Goal: Feedback & Contribution: Leave review/rating

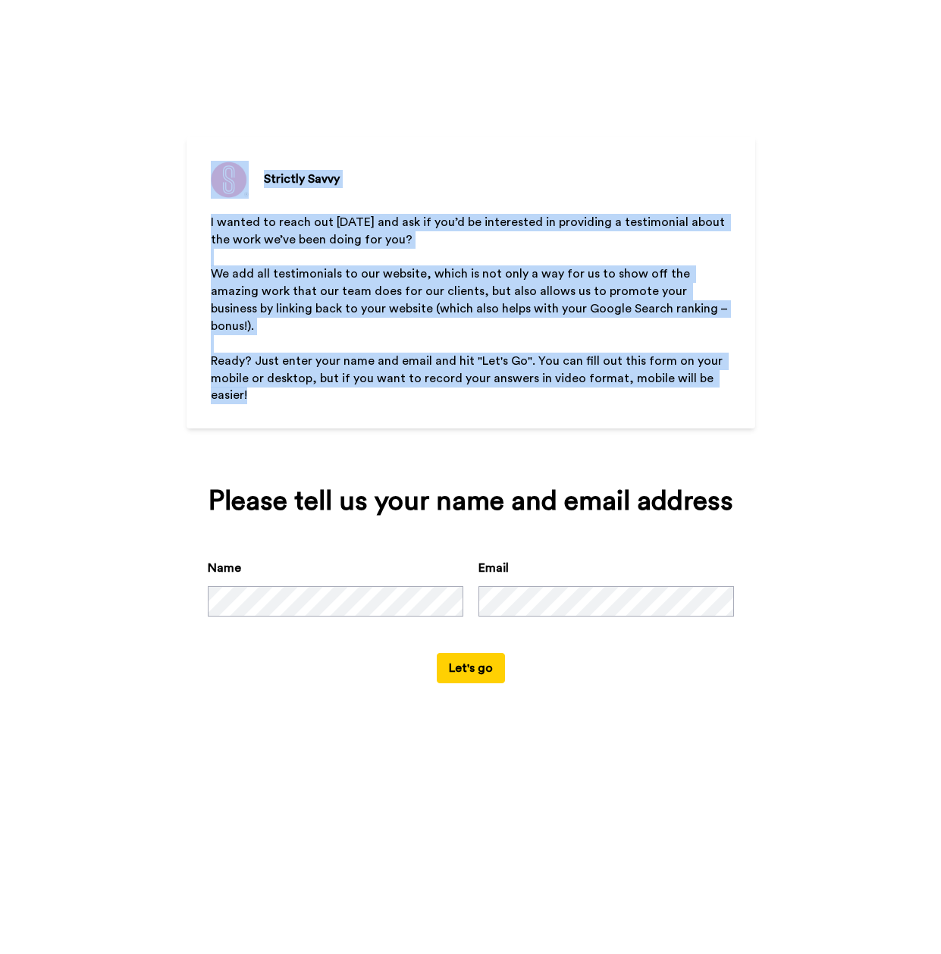
drag, startPoint x: 207, startPoint y: 155, endPoint x: 635, endPoint y: 384, distance: 485.5
click at [635, 384] on div "Strictly Savvy I wanted to reach out [DATE] and ask if you’d be interested in p…" at bounding box center [471, 283] width 569 height 292
copy div "Strictly Savvy I wanted to reach out [DATE] and ask if you’d be interested in p…"
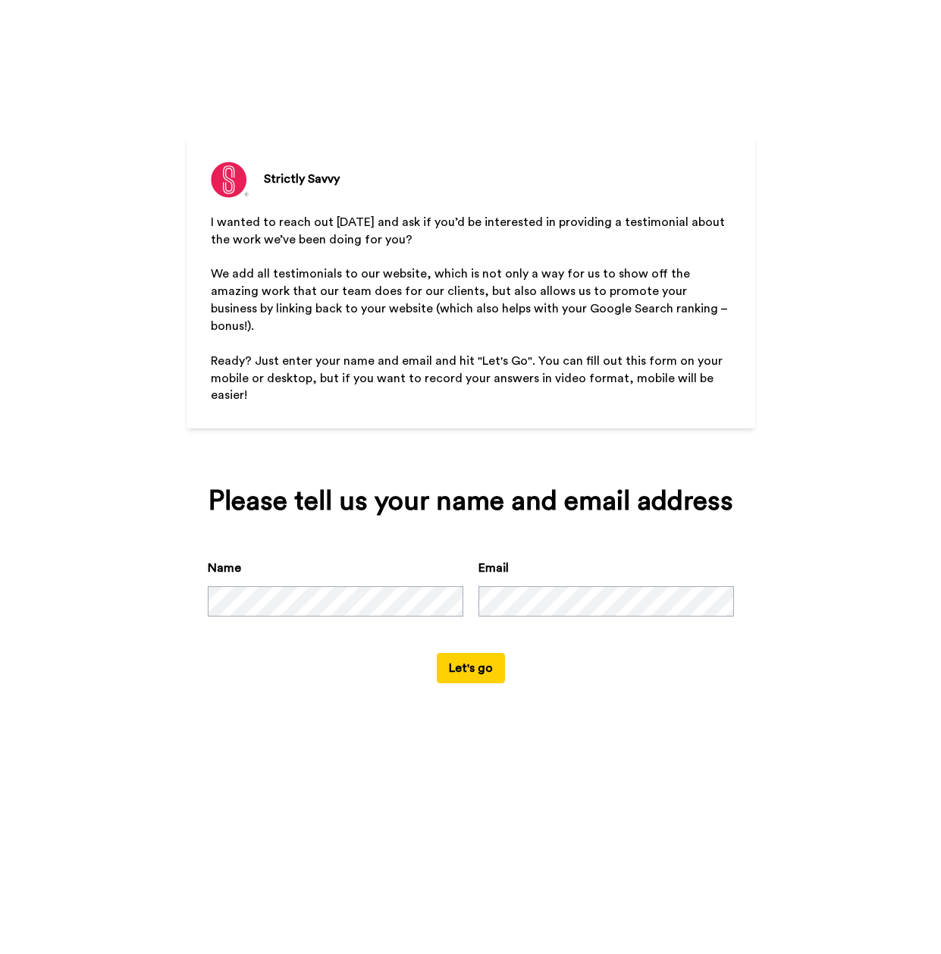
click at [437, 653] on button "Let's go" at bounding box center [471, 668] width 68 height 30
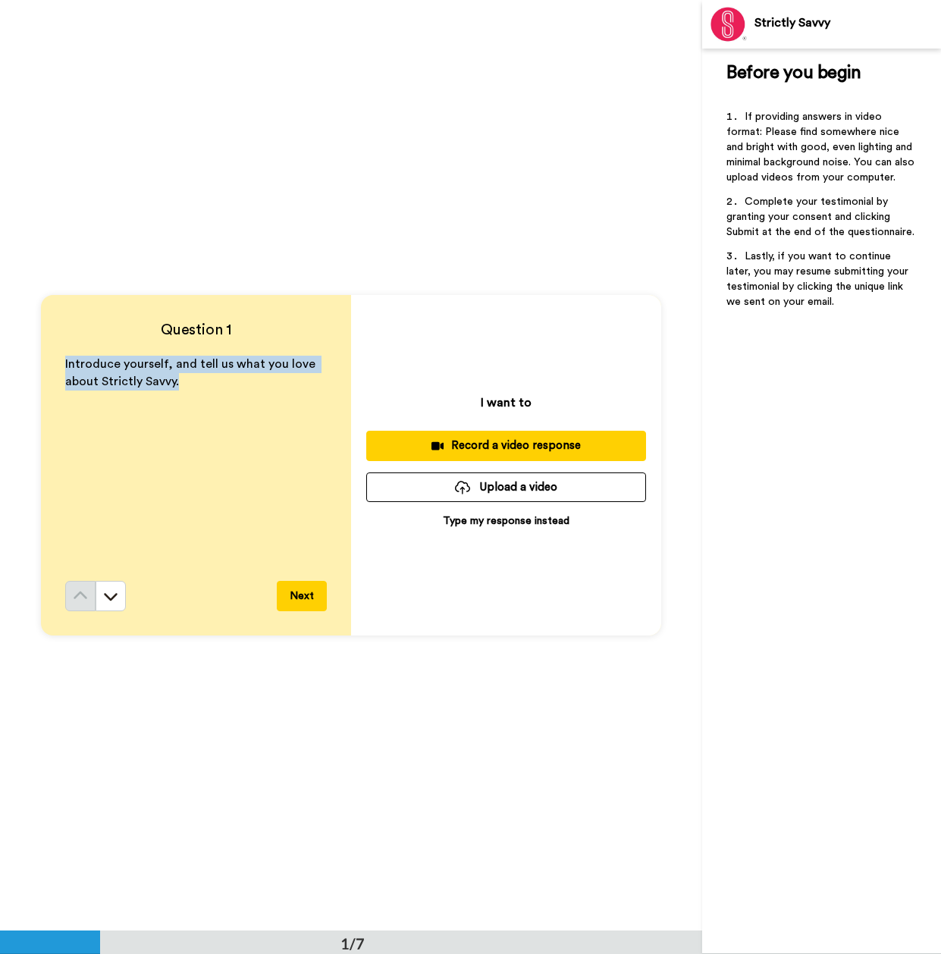
drag, startPoint x: 61, startPoint y: 364, endPoint x: 211, endPoint y: 386, distance: 151.0
click at [211, 386] on p "Introduce yourself, and tell us what you love about Strictly Savvy." at bounding box center [196, 373] width 262 height 35
copy span "Introduce yourself, and tell us what you love about Strictly Savvy."
click at [293, 592] on button "Next" at bounding box center [302, 596] width 50 height 30
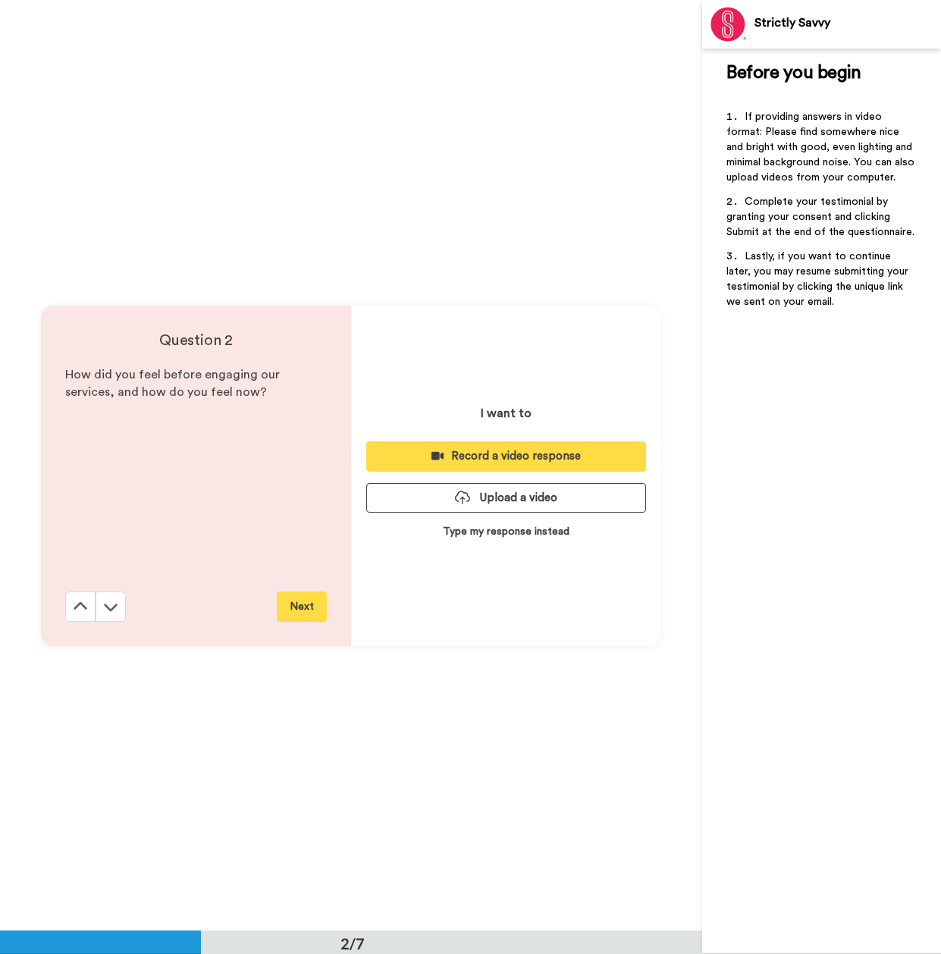
scroll to position [930, 0]
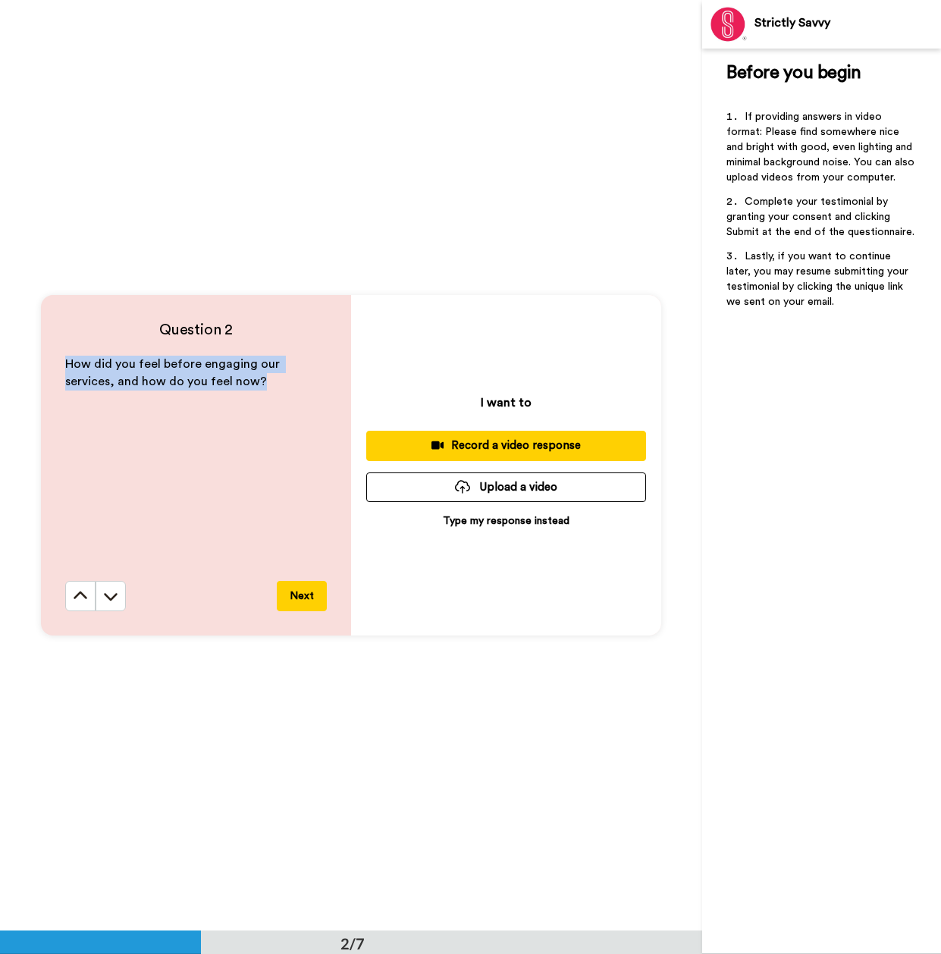
drag, startPoint x: 64, startPoint y: 366, endPoint x: 206, endPoint y: 379, distance: 143.2
click at [206, 379] on p "How did you feel before engaging our services, and how do you feel now?" at bounding box center [196, 373] width 262 height 35
copy span "How did you feel before engaging our services, and how do you feel now?"
click at [302, 594] on button "Next" at bounding box center [302, 596] width 50 height 30
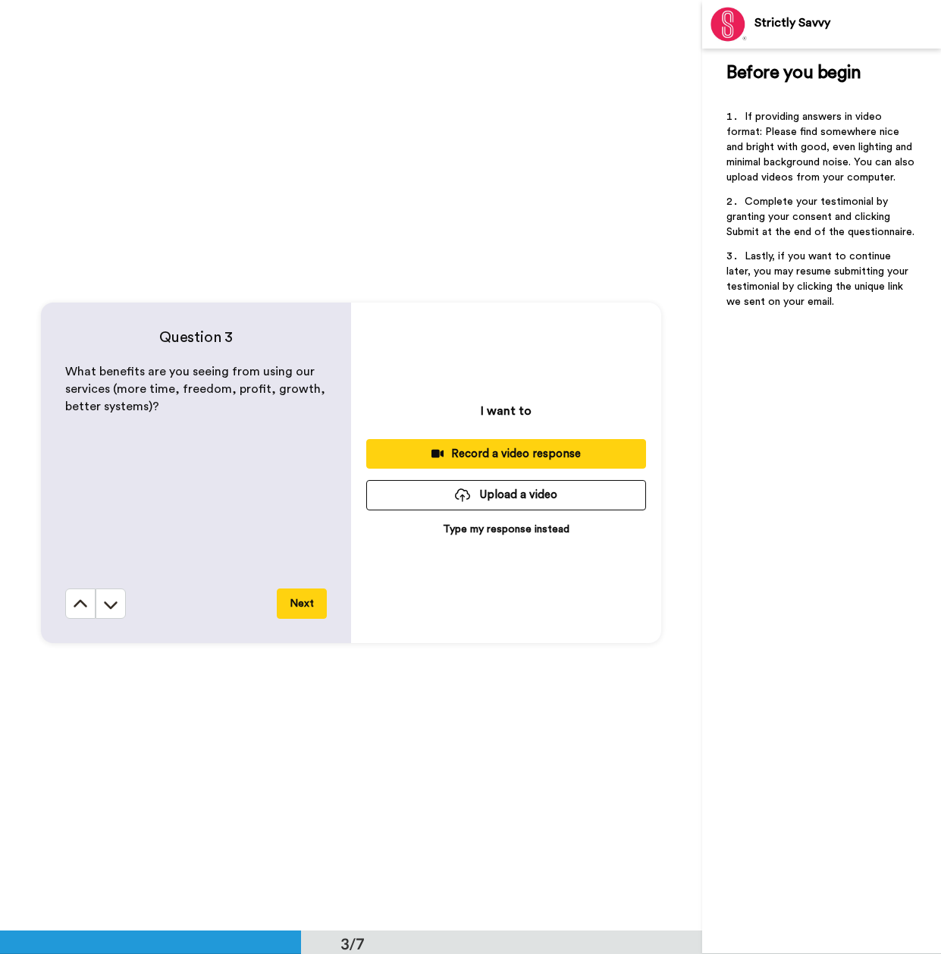
scroll to position [1861, 0]
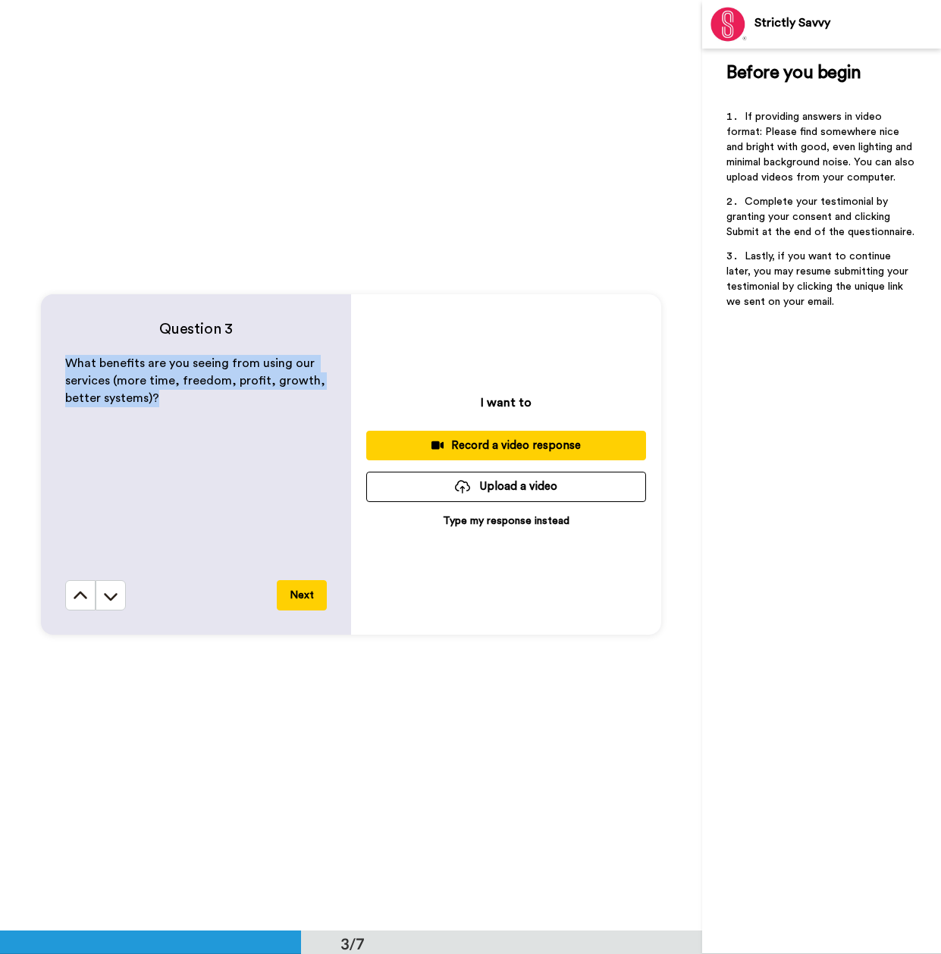
drag, startPoint x: 62, startPoint y: 363, endPoint x: 154, endPoint y: 394, distance: 96.6
click at [154, 394] on p "What benefits are you seeing from using our services (more time, freedom, profi…" at bounding box center [196, 381] width 262 height 52
copy span "What benefits are you seeing from using our services (more time, freedom, profi…"
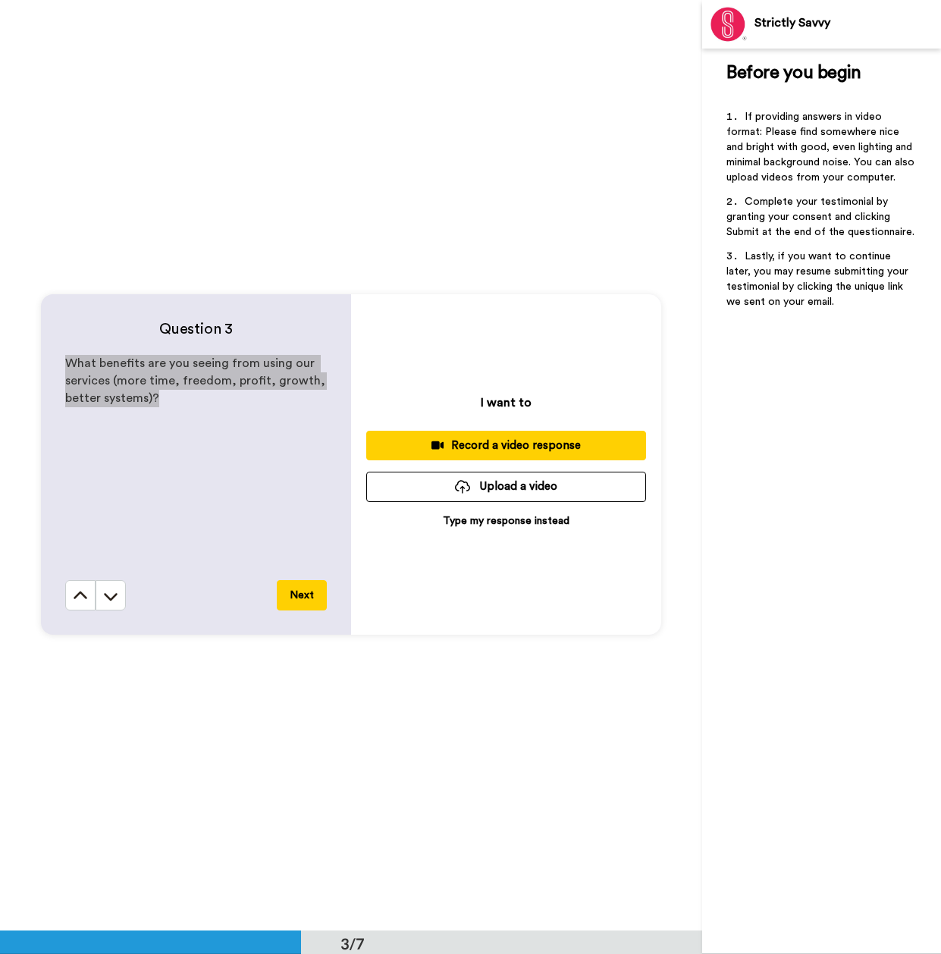
scroll to position [1937, 0]
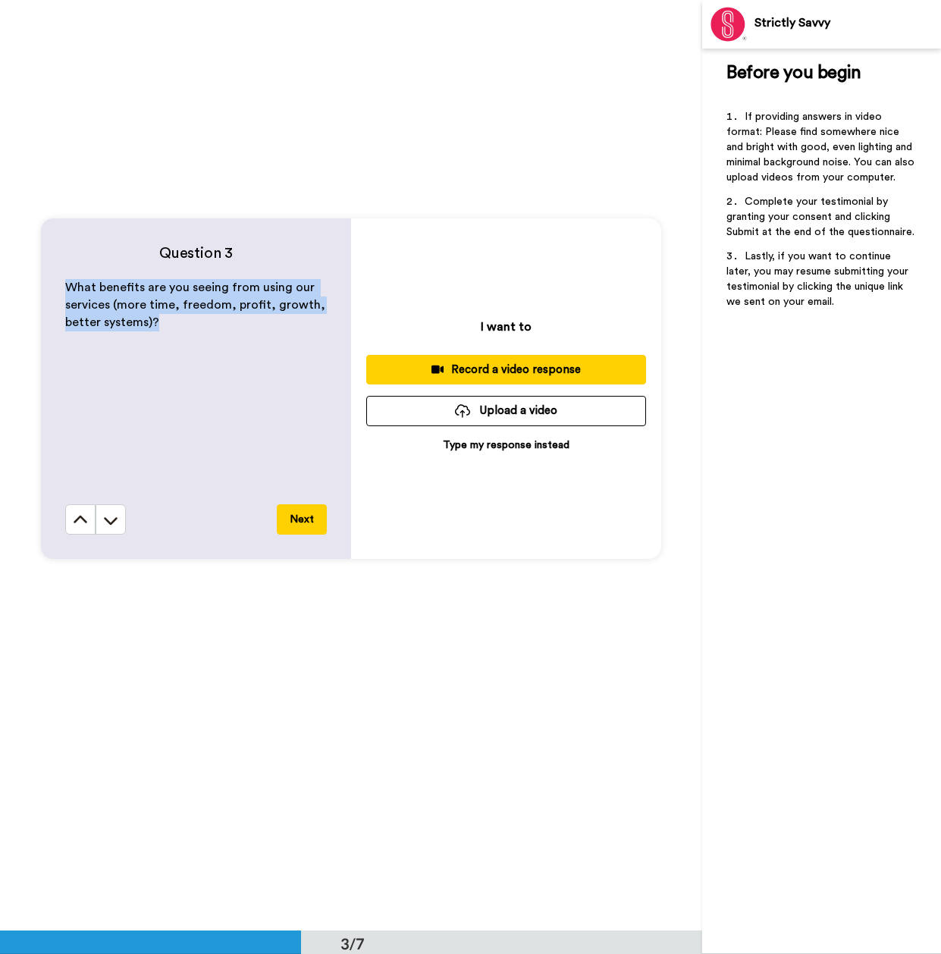
drag, startPoint x: 308, startPoint y: 514, endPoint x: 266, endPoint y: 417, distance: 105.7
click at [308, 514] on button "Next" at bounding box center [302, 519] width 50 height 30
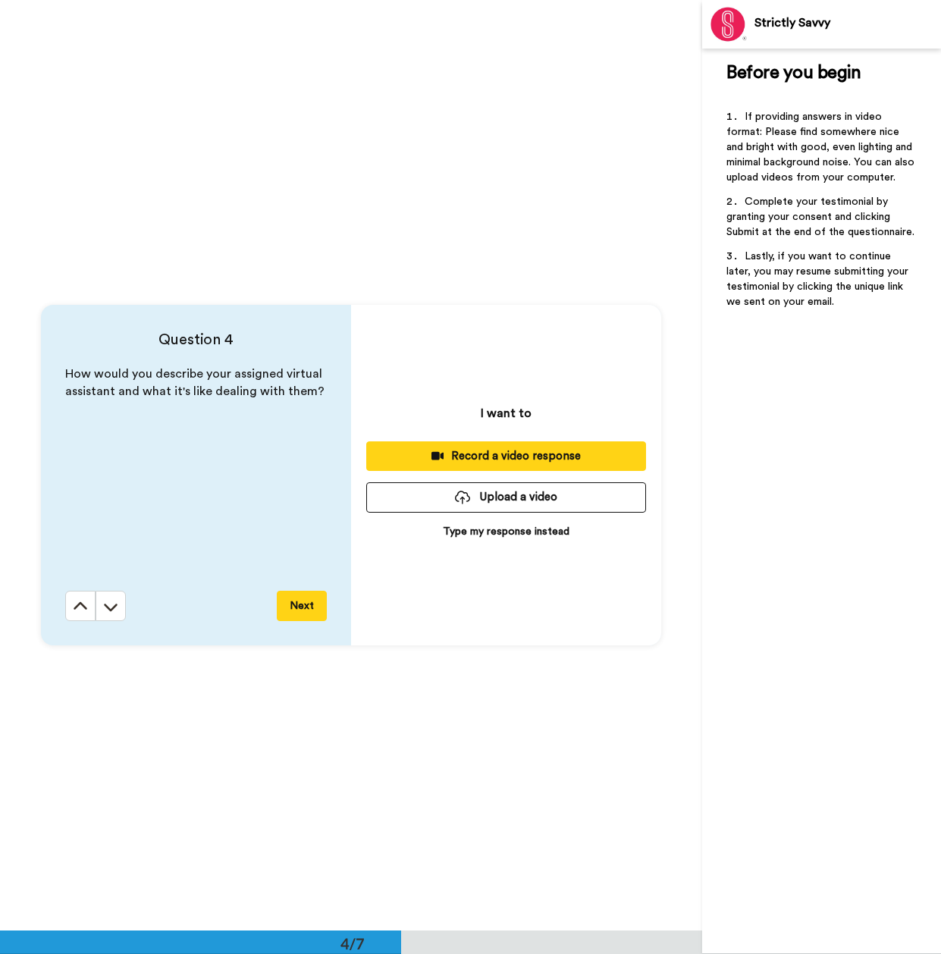
scroll to position [2791, 0]
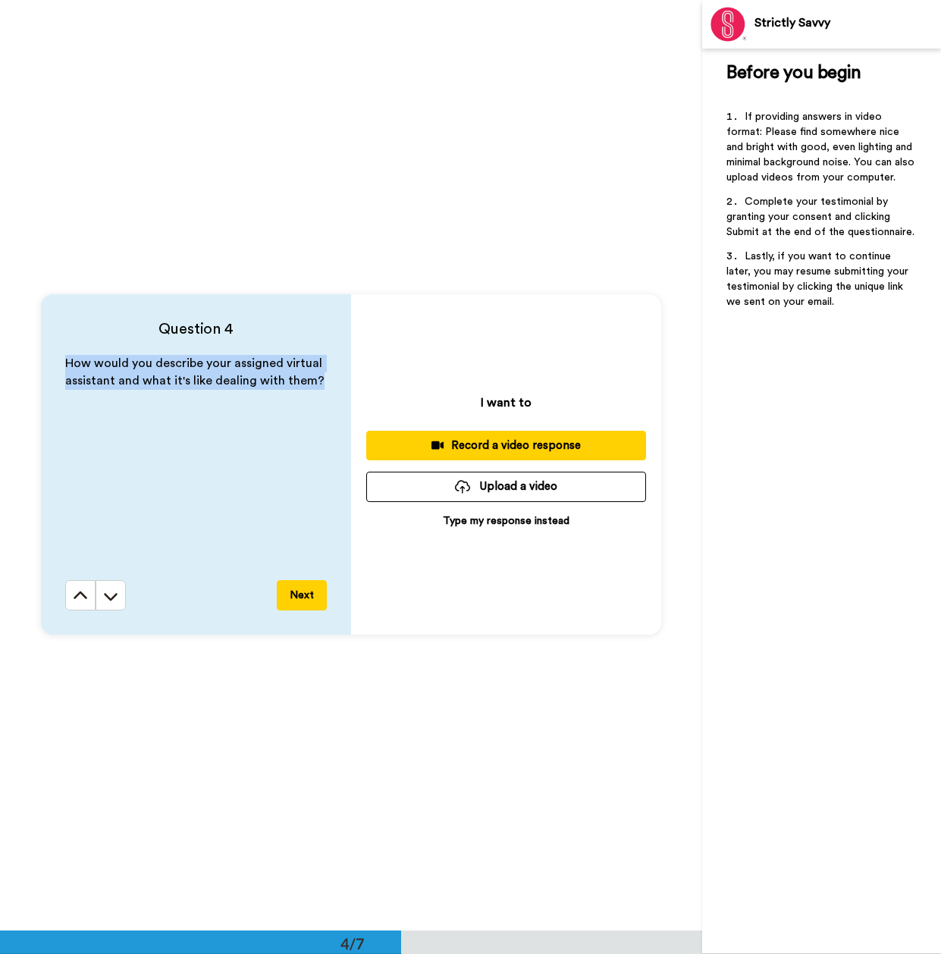
drag, startPoint x: 64, startPoint y: 362, endPoint x: 309, endPoint y: 377, distance: 245.4
click at [309, 377] on span "How would you describe your assigned virtual assistant and what it's like deali…" at bounding box center [195, 372] width 260 height 30
copy span "How would you describe your assigned virtual assistant and what it's like deali…"
drag, startPoint x: 300, startPoint y: 600, endPoint x: 251, endPoint y: 494, distance: 116.0
click at [300, 600] on button "Next" at bounding box center [302, 595] width 50 height 30
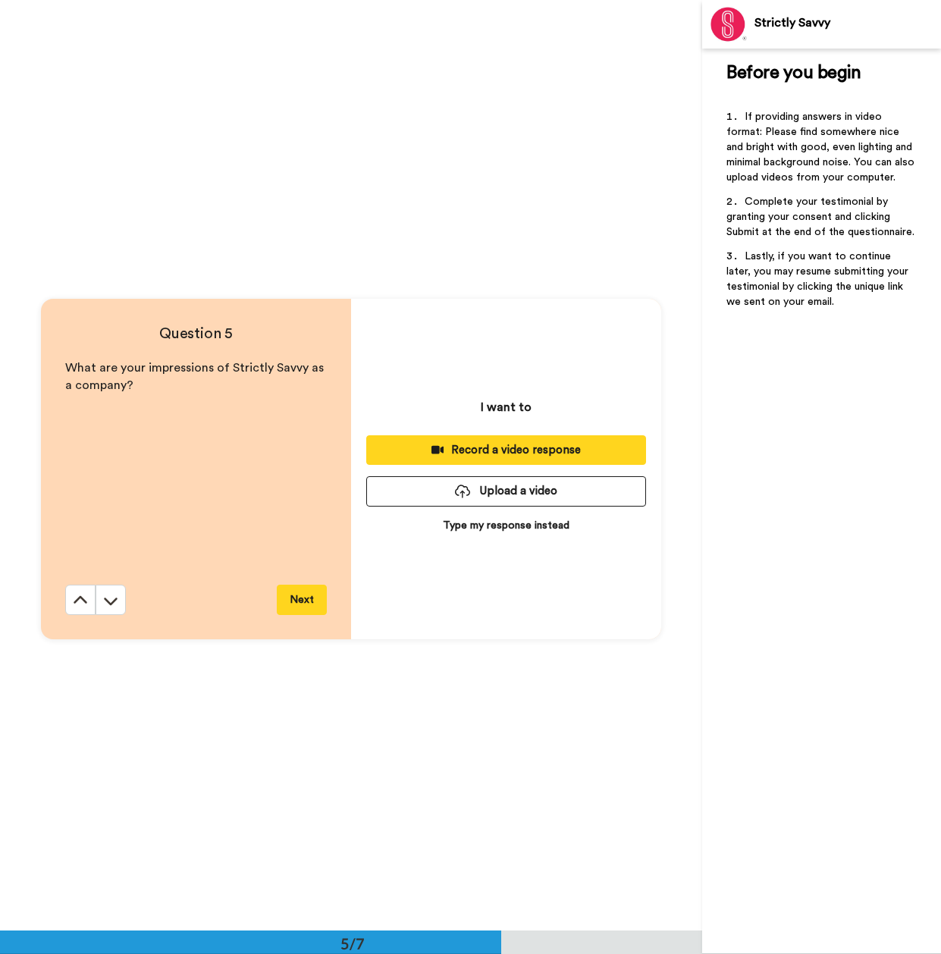
scroll to position [3722, 0]
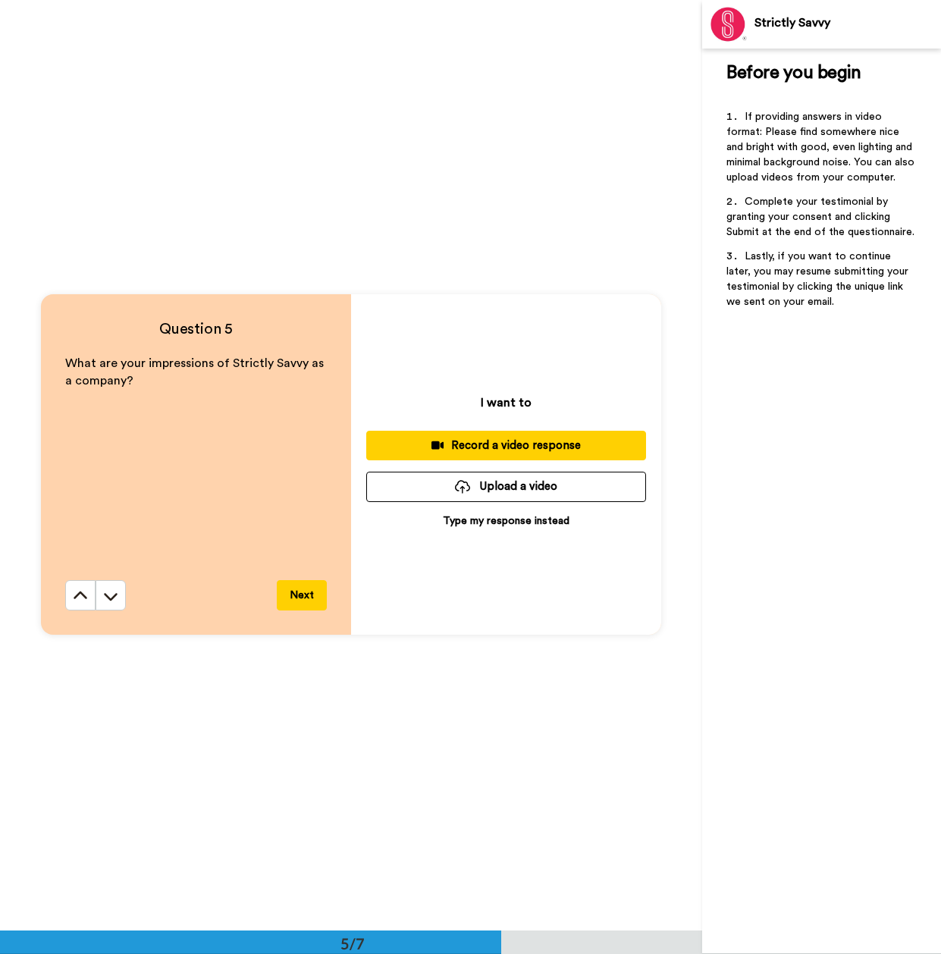
drag, startPoint x: 64, startPoint y: 362, endPoint x: 121, endPoint y: 378, distance: 60.0
click at [121, 378] on p "What are your impressions of Strictly Savvy as a company?" at bounding box center [196, 372] width 262 height 35
copy span "What are your impressions of Strictly Savvy as a company?"
click at [302, 597] on button "Next" at bounding box center [302, 595] width 50 height 30
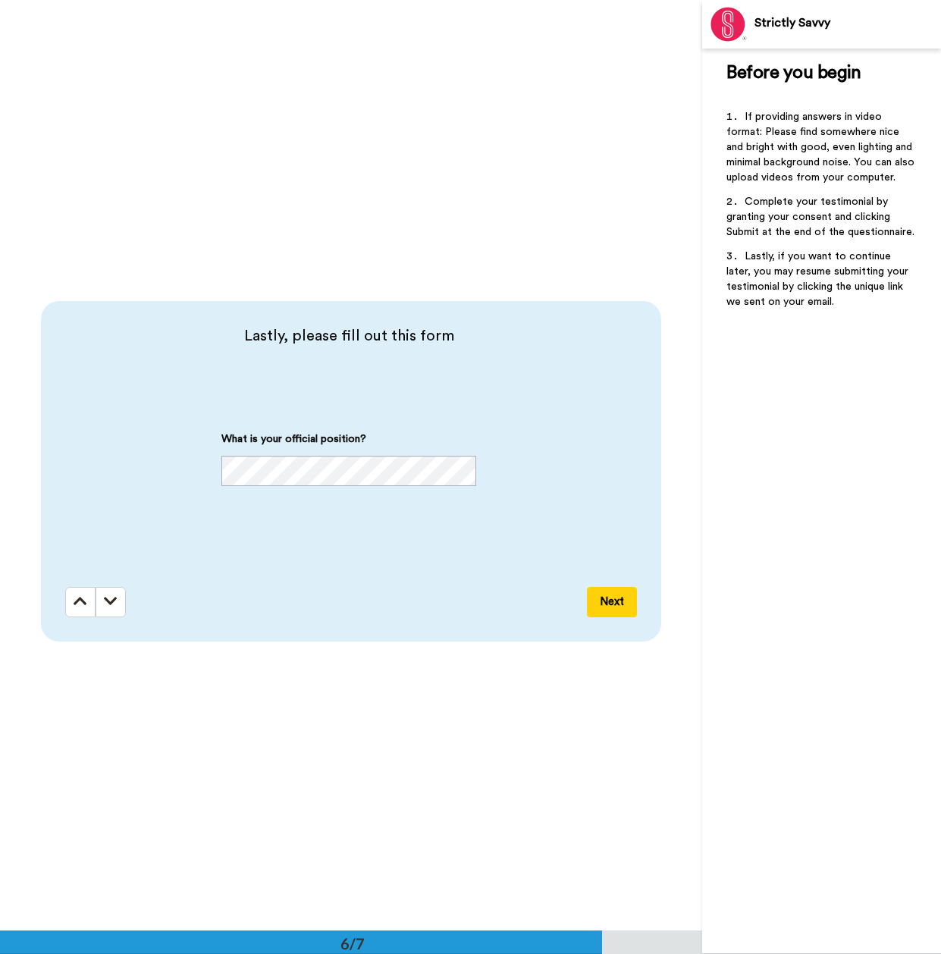
scroll to position [4652, 0]
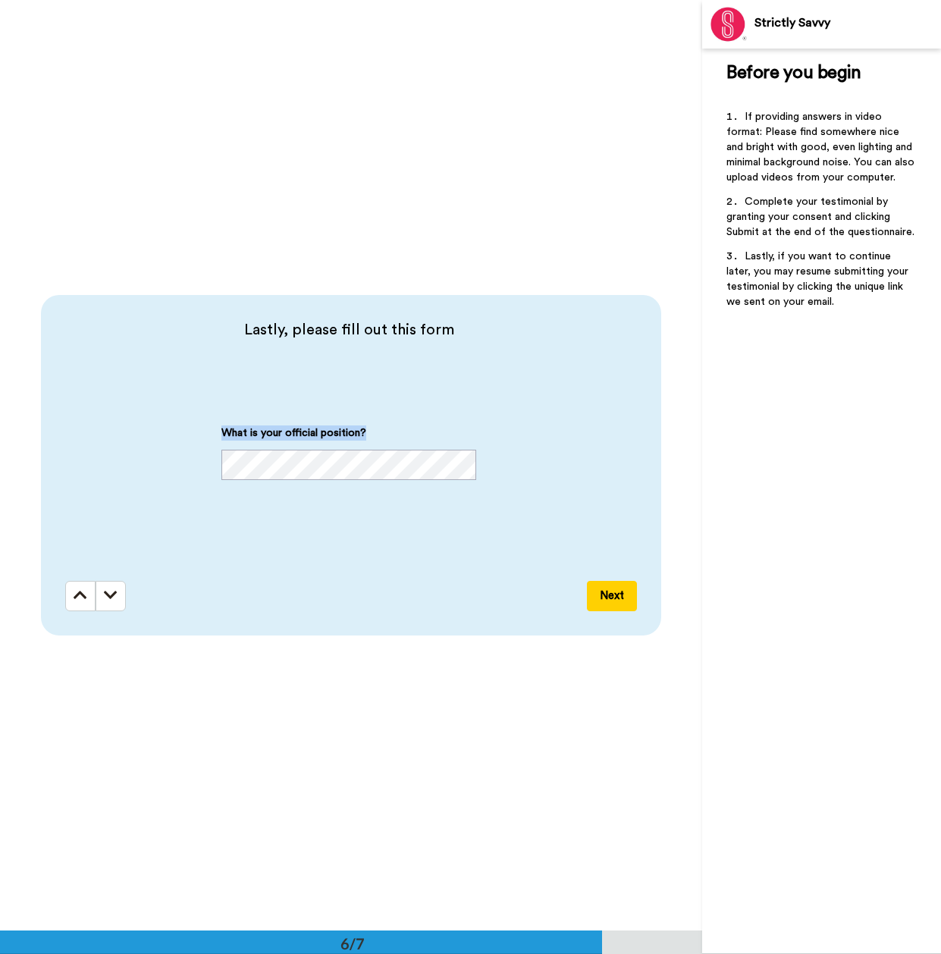
drag, startPoint x: 264, startPoint y: 430, endPoint x: 359, endPoint y: 430, distance: 95.6
click at [359, 430] on div "What is your official position?" at bounding box center [348, 452] width 255 height 55
copy span "What is your official position?"
click at [594, 596] on button "Next" at bounding box center [612, 596] width 50 height 30
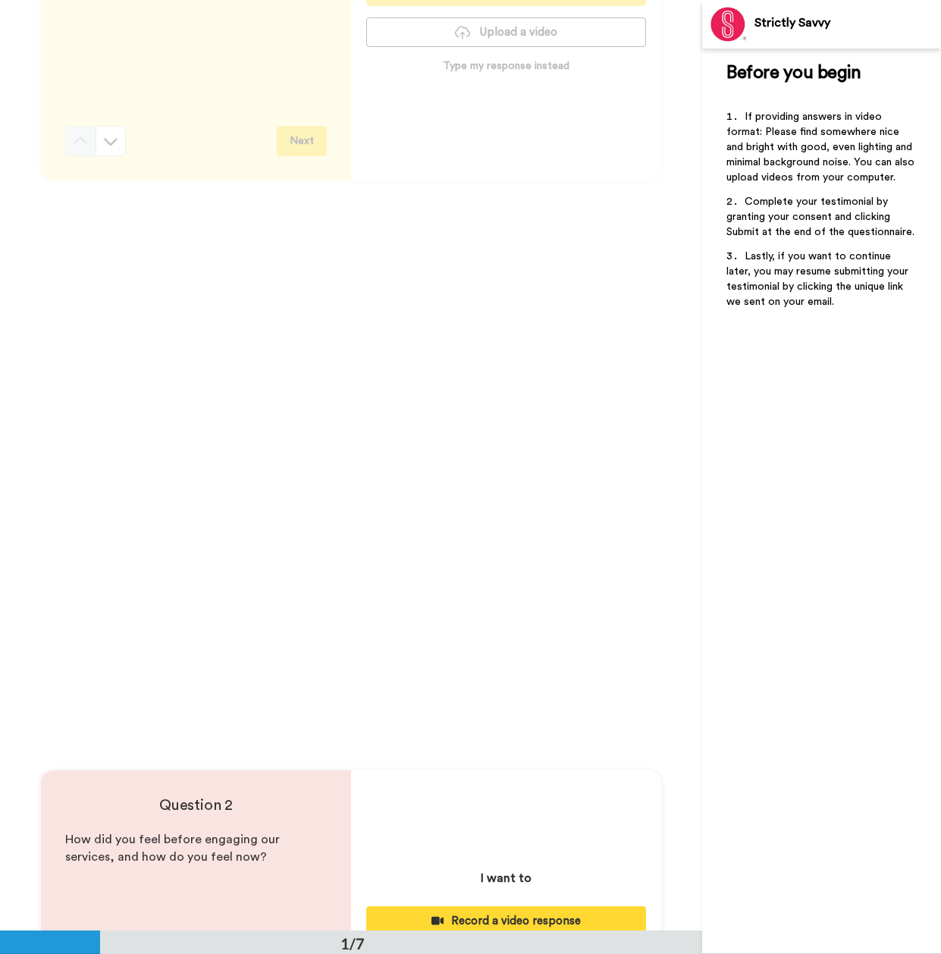
scroll to position [0, 0]
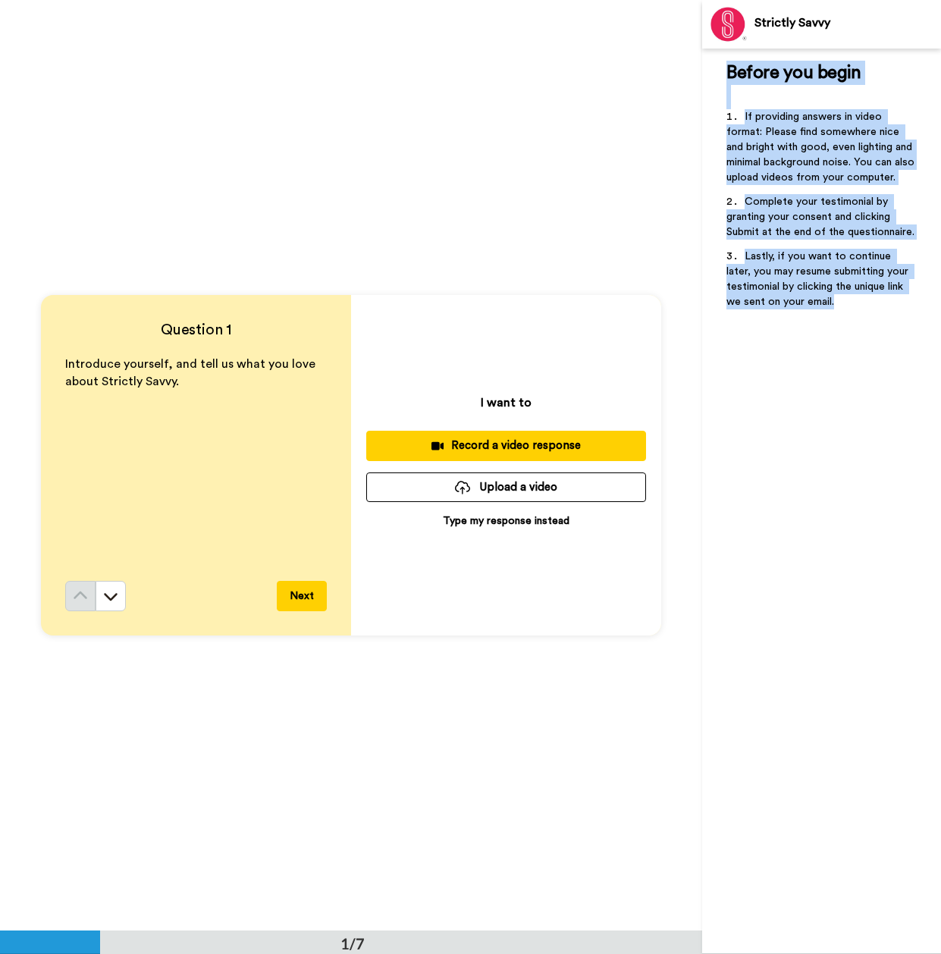
drag, startPoint x: 729, startPoint y: 71, endPoint x: 835, endPoint y: 297, distance: 249.7
click at [835, 297] on div "Before you begin ﻿ If providing answers in video format: Please find somewhere …" at bounding box center [821, 190] width 190 height 258
copy div "Before you begin ﻿ If providing answers in video format: Please find somewhere …"
